Goal: Communication & Community: Answer question/provide support

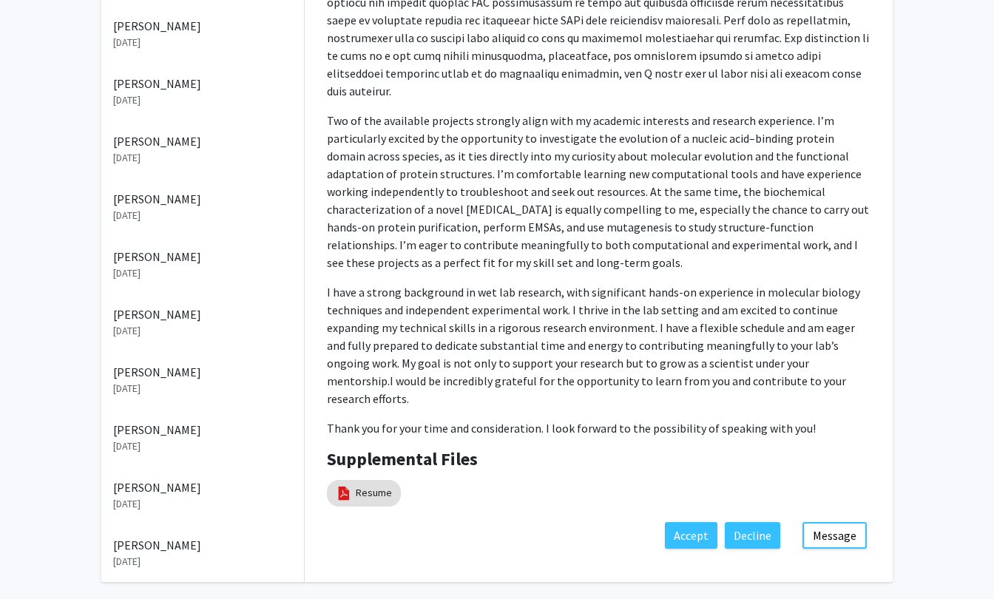
scroll to position [484, 0]
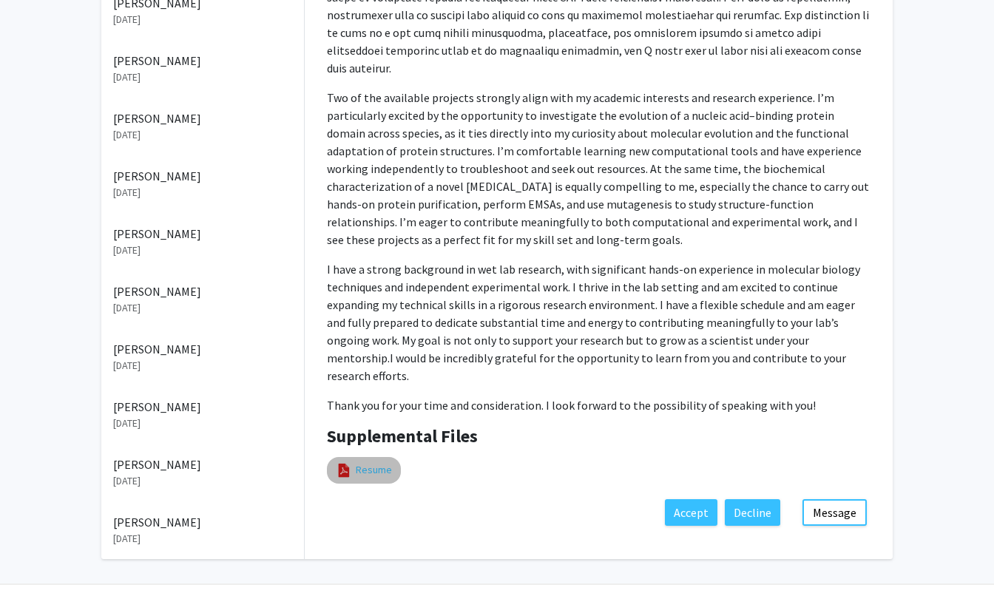
click at [375, 462] on link "Resume" at bounding box center [374, 470] width 36 height 16
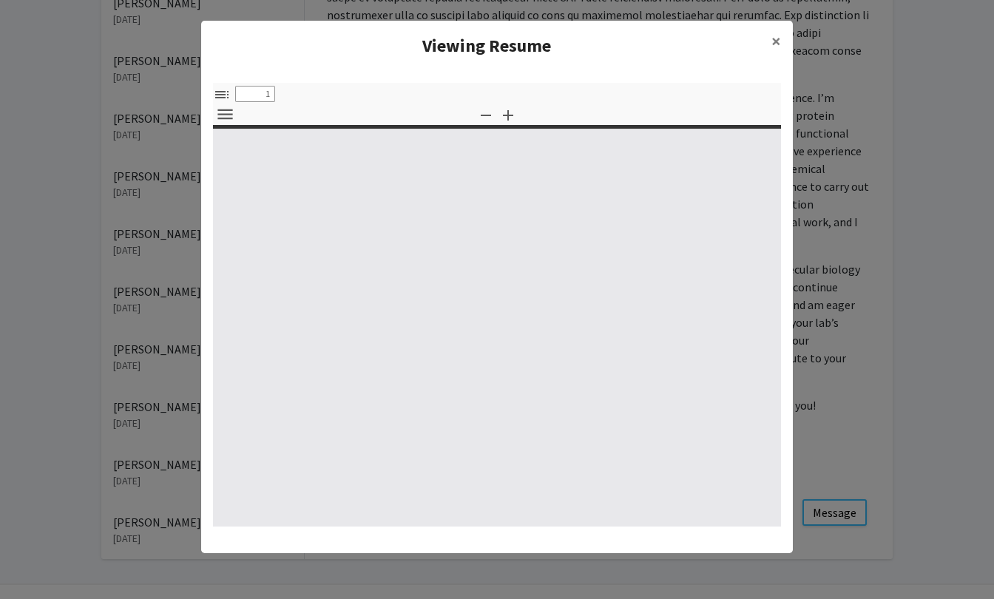
select select "custom"
type input "0"
select select "custom"
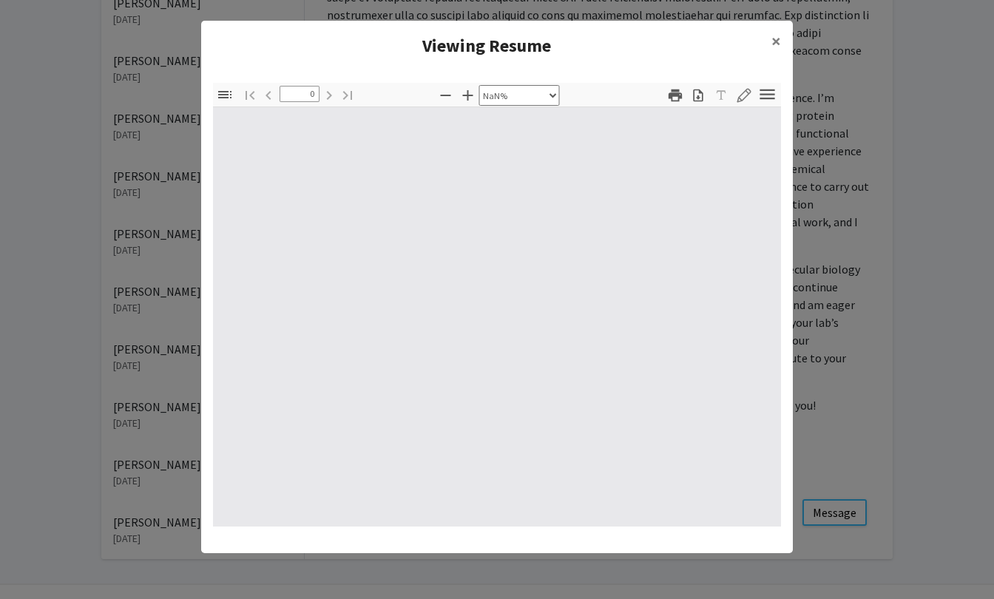
type input "1"
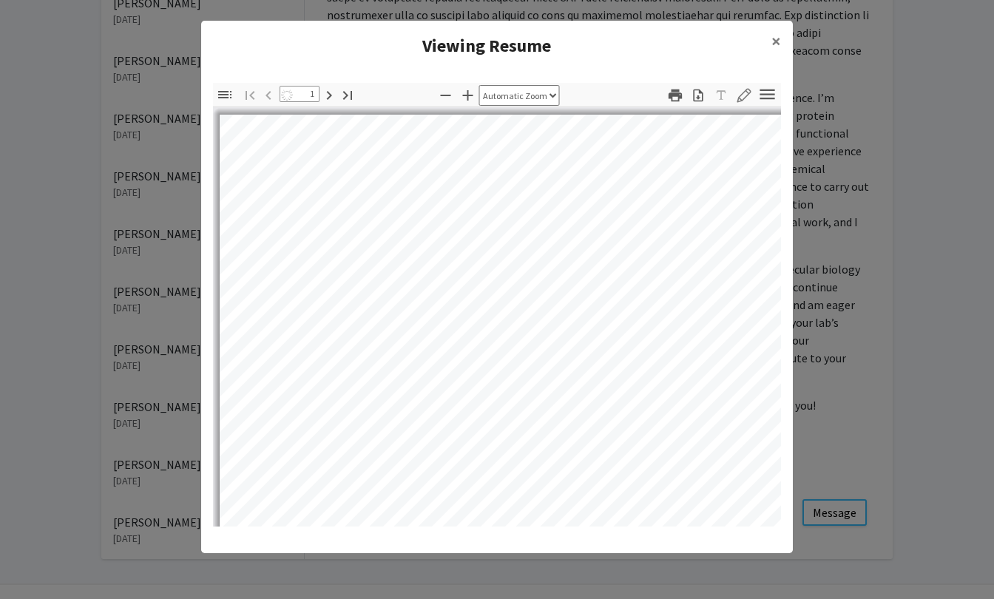
select select "auto"
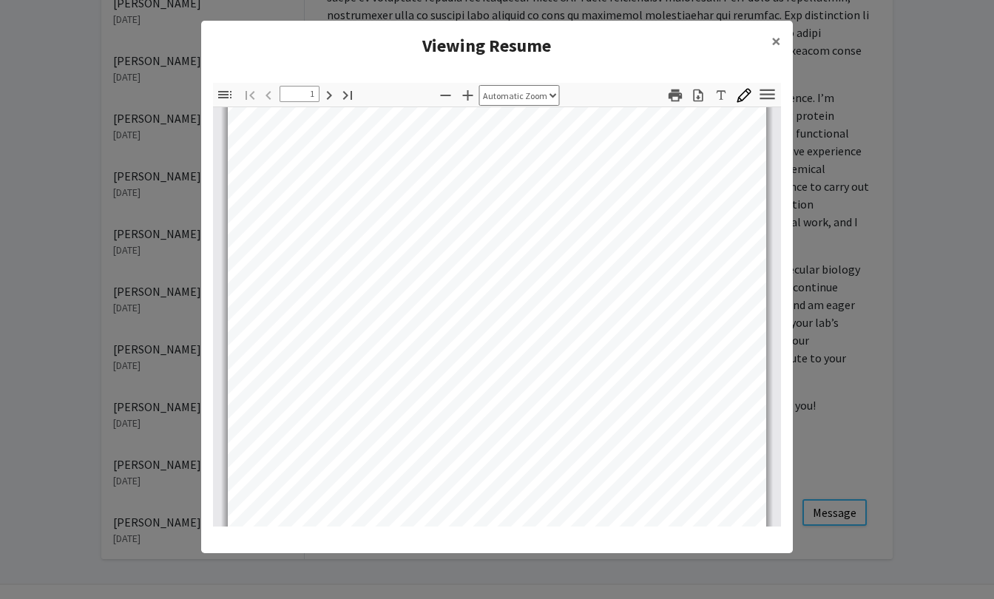
scroll to position [183, 0]
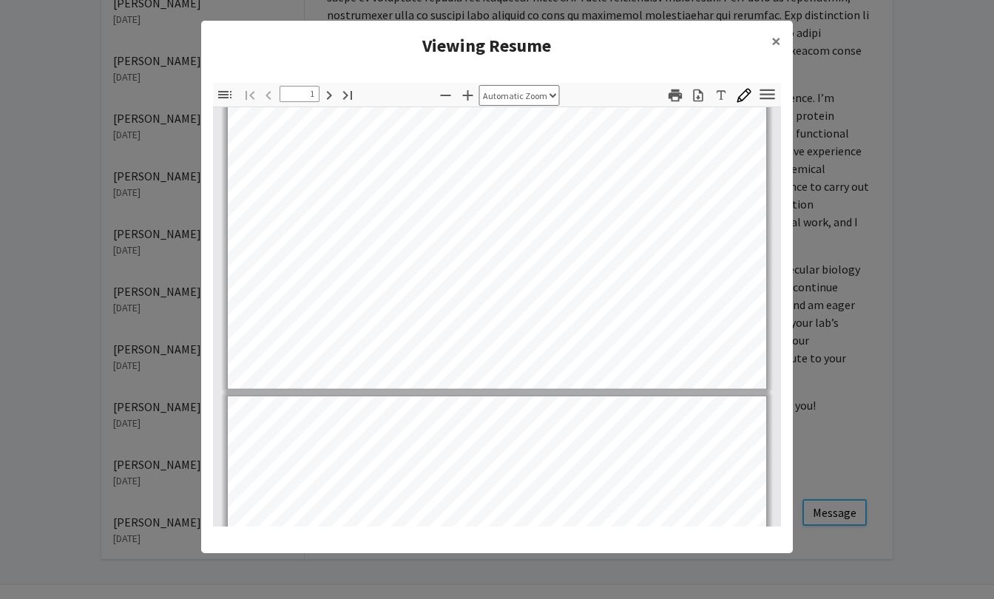
type input "2"
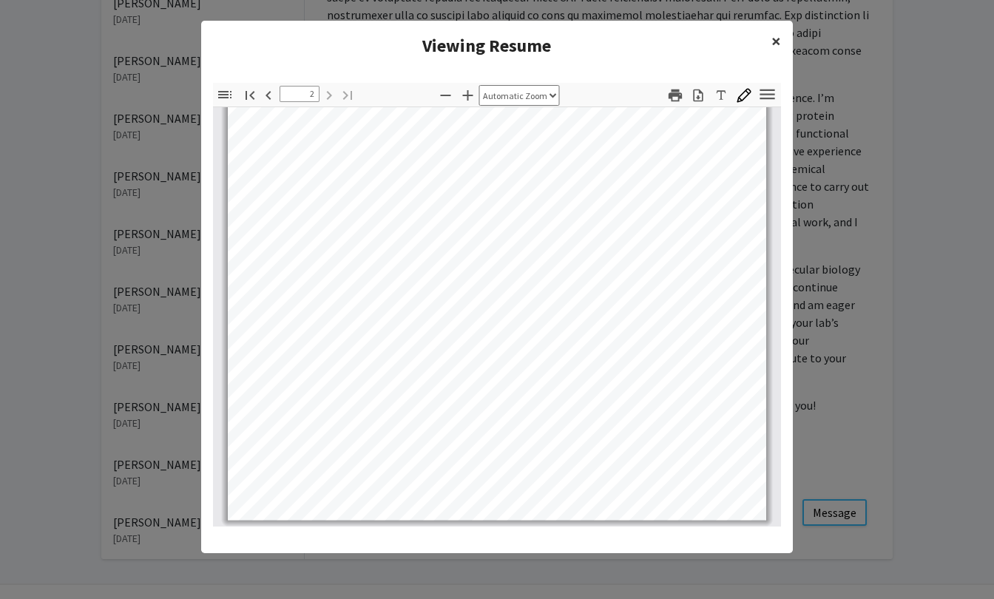
scroll to position [996, 0]
click at [767, 46] on button "×" at bounding box center [775, 41] width 33 height 41
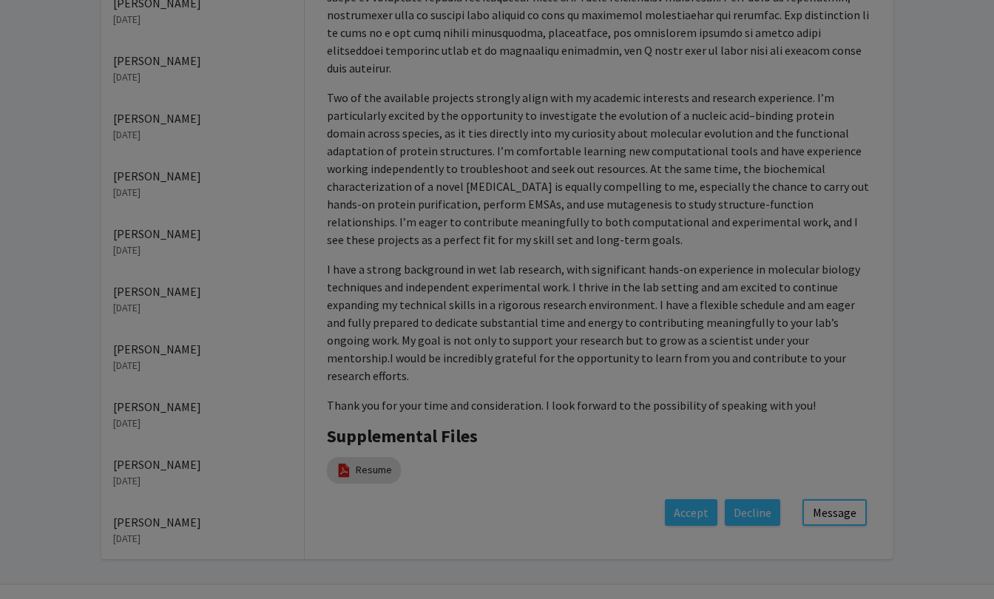
click at [772, 41] on div "Page 2" at bounding box center [497, 38] width 552 height 710
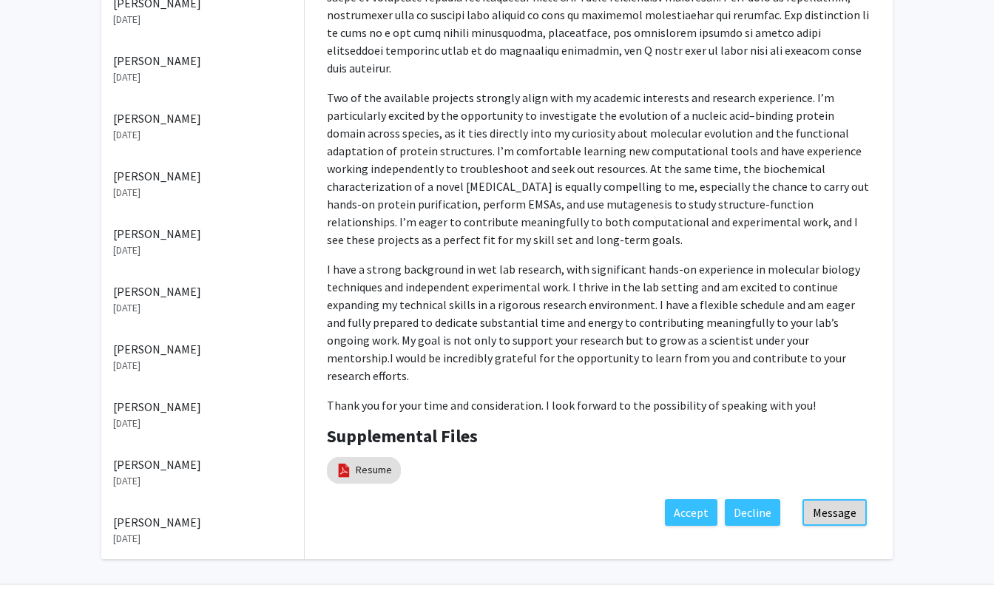
click at [850, 499] on button "Message" at bounding box center [834, 512] width 64 height 27
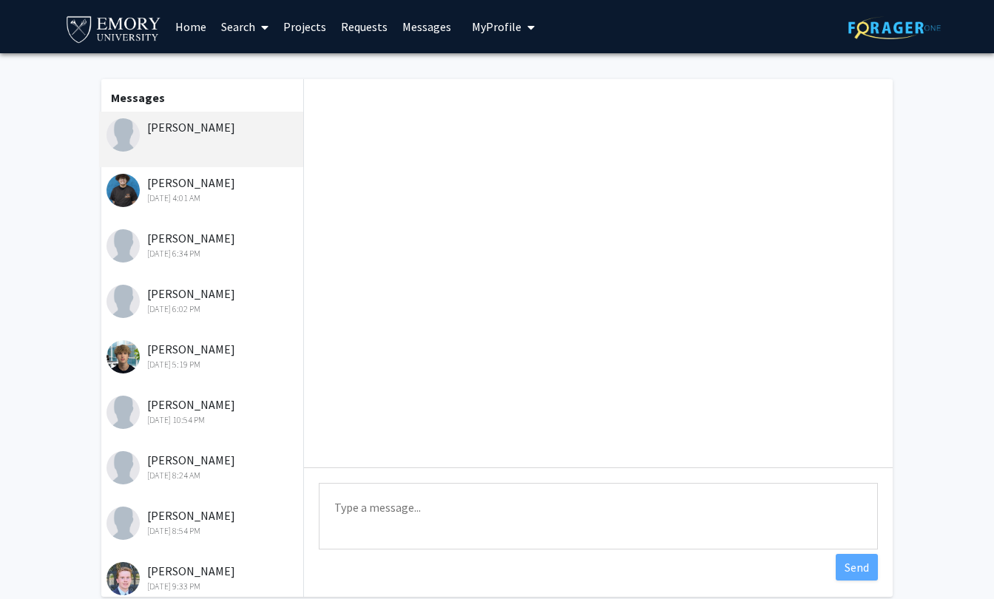
click at [203, 189] on div "[PERSON_NAME] [DATE] 4:01 AM" at bounding box center [202, 189] width 193 height 31
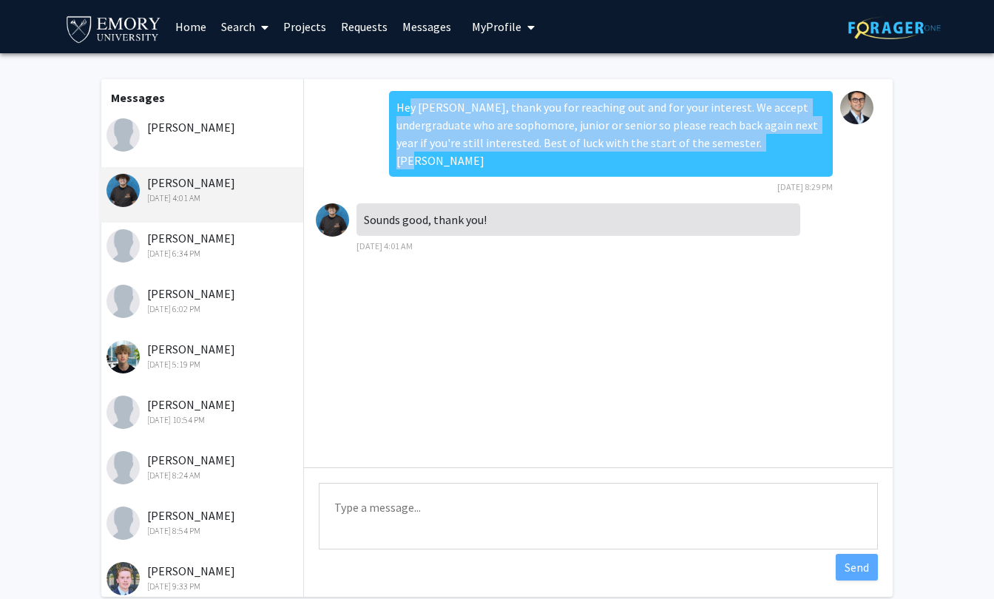
drag, startPoint x: 403, startPoint y: 104, endPoint x: 799, endPoint y: 146, distance: 398.6
click at [799, 146] on div "Hey [PERSON_NAME], thank you for reaching out and for your interest. We accept …" at bounding box center [611, 134] width 444 height 86
copy div "ey [PERSON_NAME], thank you for reaching out and for your interest. We accept u…"
click at [138, 133] on img at bounding box center [122, 134] width 33 height 33
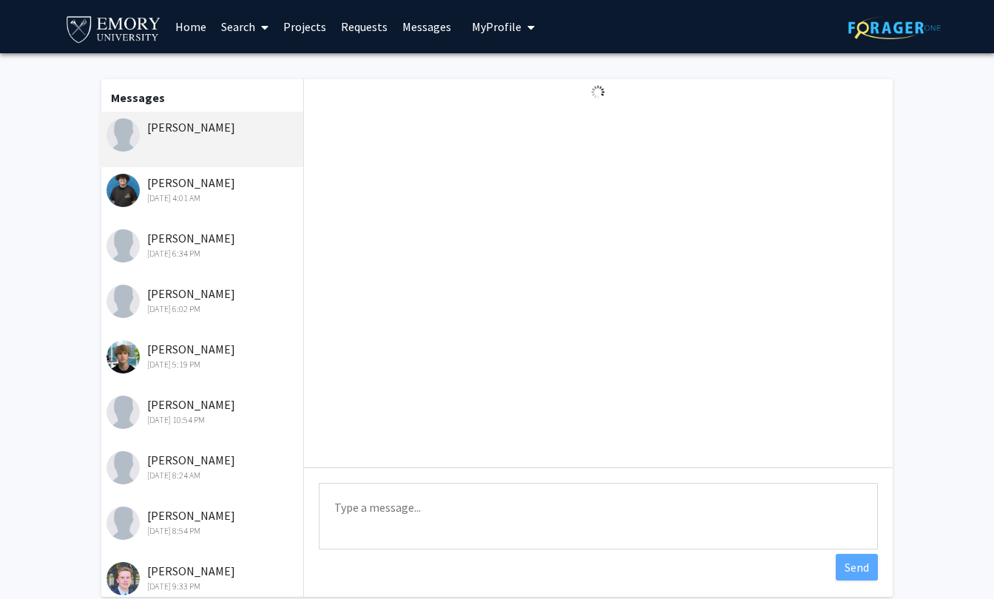
click at [467, 531] on textarea "Type a message" at bounding box center [598, 516] width 559 height 67
paste textarea "ey [PERSON_NAME], thank you for reaching out and for your interest. We accept u…"
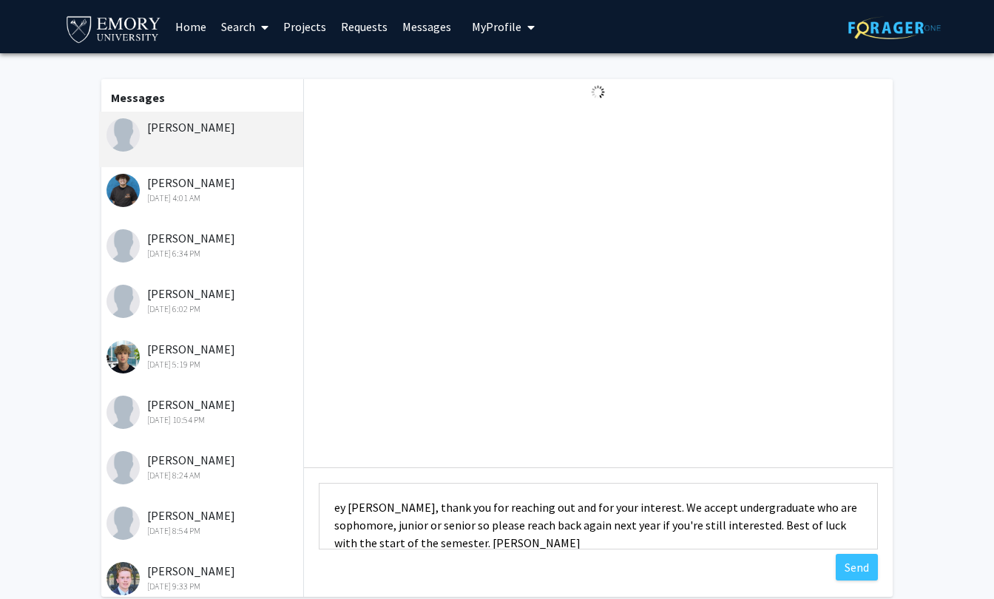
scroll to position [1, 0]
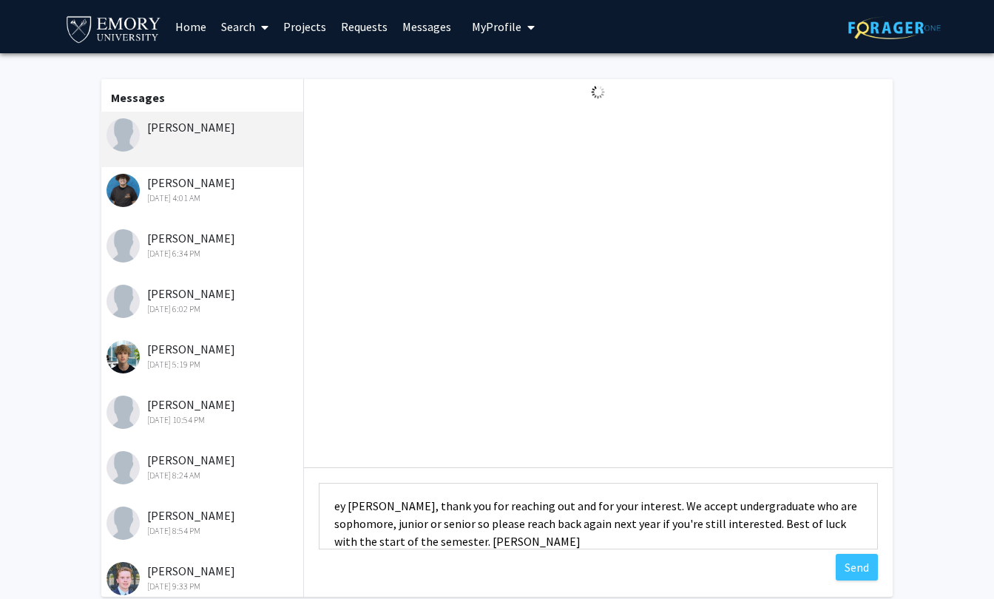
click at [388, 508] on textarea "ey [PERSON_NAME], thank you for reaching out and for your interest. We accept u…" at bounding box center [598, 516] width 559 height 67
click at [337, 509] on textarea "ey [PERSON_NAME], thank you for reaching out and for your interest. We accept u…" at bounding box center [598, 516] width 559 height 67
click at [396, 510] on textarea "Hey [PERSON_NAME], thank you for reaching out and for your interest. We accept …" at bounding box center [598, 516] width 559 height 67
click at [744, 515] on textarea "Hey [PERSON_NAME], thank you for reaching out and for your interest. We accept …" at bounding box center [598, 516] width 559 height 67
click at [649, 542] on textarea "Hey [PERSON_NAME], thank you for reaching out and for your interest. We accept …" at bounding box center [598, 516] width 559 height 67
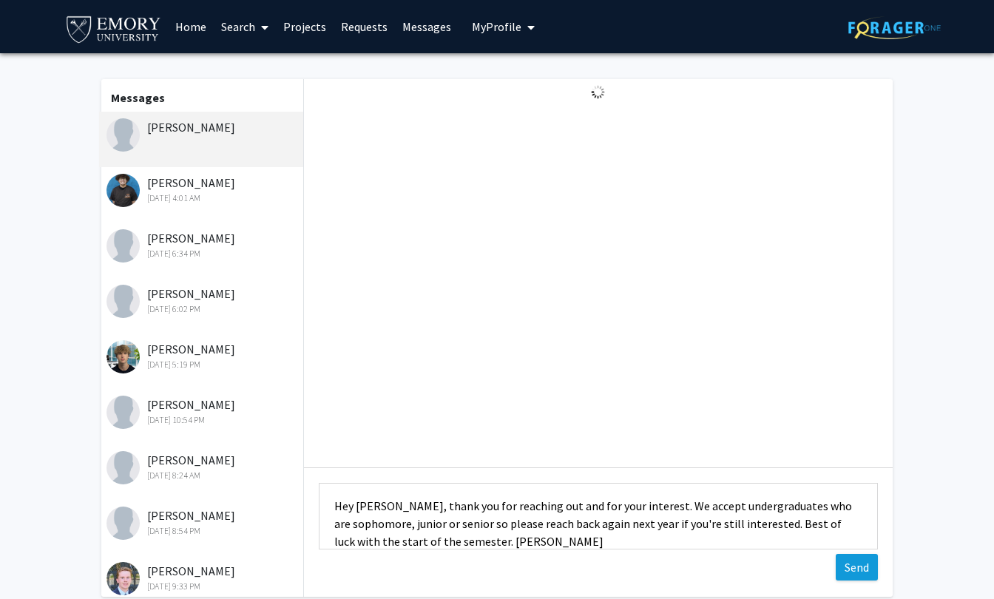
type textarea "Hey [PERSON_NAME], thank you for reaching out and for your interest. We accept …"
click at [846, 566] on button "Send" at bounding box center [857, 567] width 42 height 27
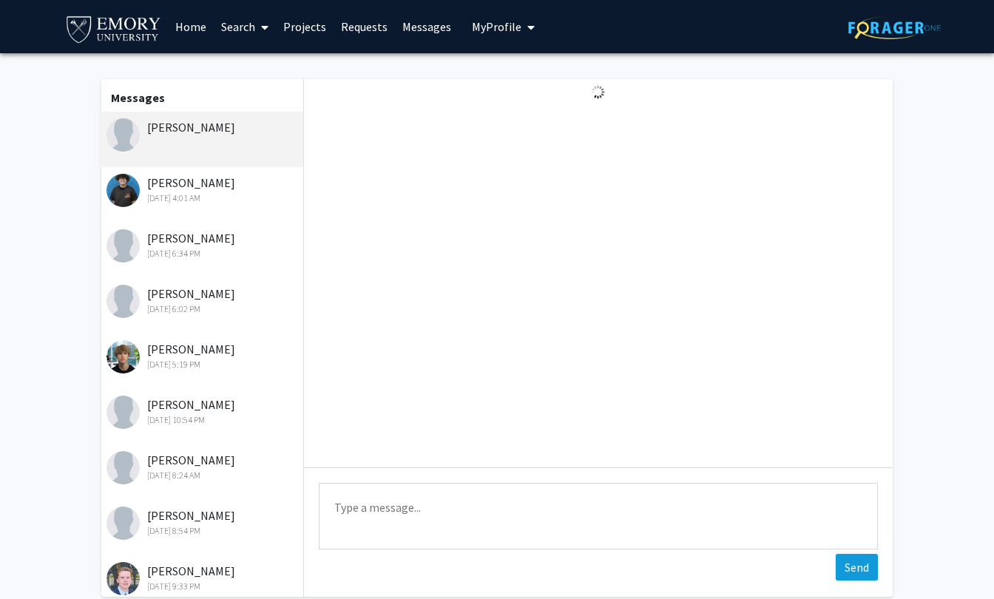
scroll to position [0, 0]
click at [183, 179] on div "[PERSON_NAME] [DATE] 4:01 AM" at bounding box center [202, 189] width 193 height 31
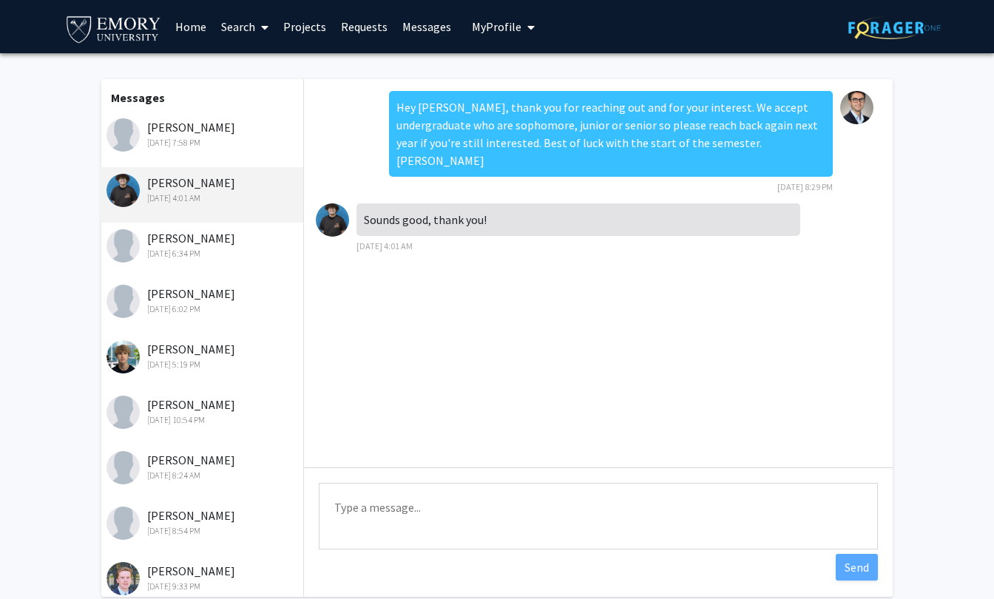
click at [205, 148] on div "[DATE] 7:58 PM" at bounding box center [202, 142] width 193 height 13
